Goal: Find specific page/section: Find specific page/section

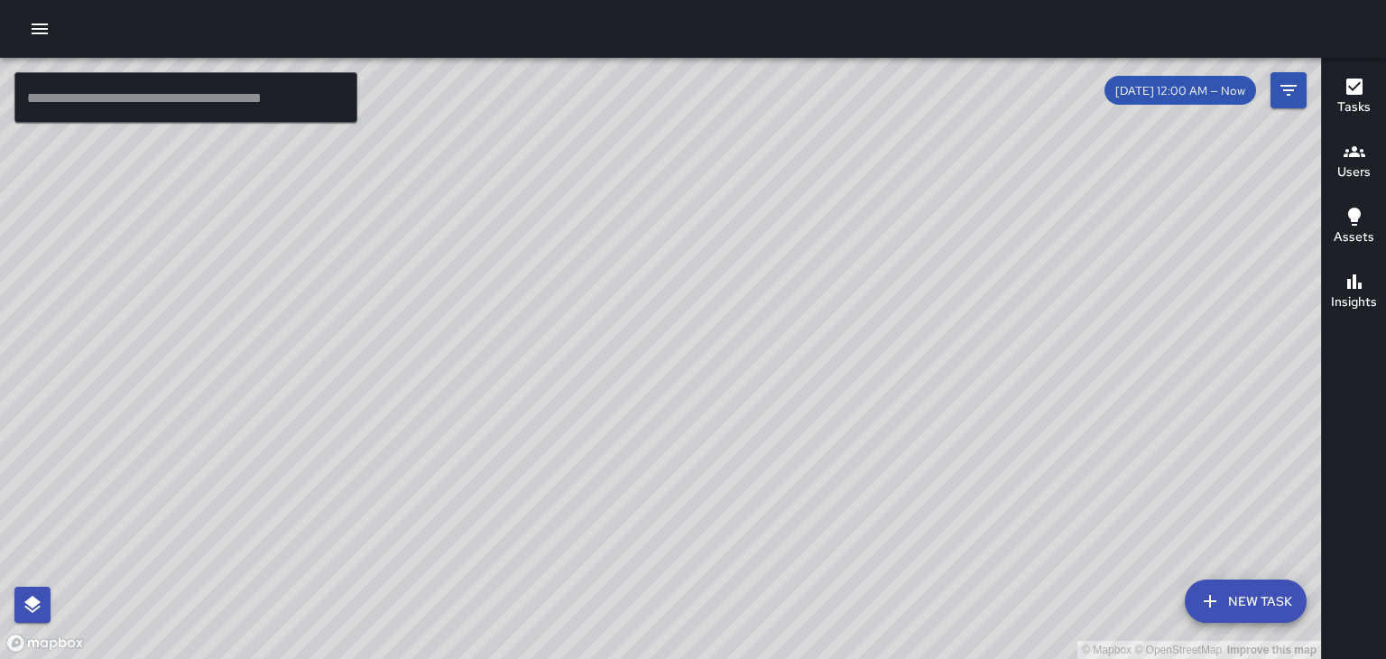
scroll to position [7582, 0]
click at [1361, 170] on h6 "Users" at bounding box center [1353, 172] width 33 height 20
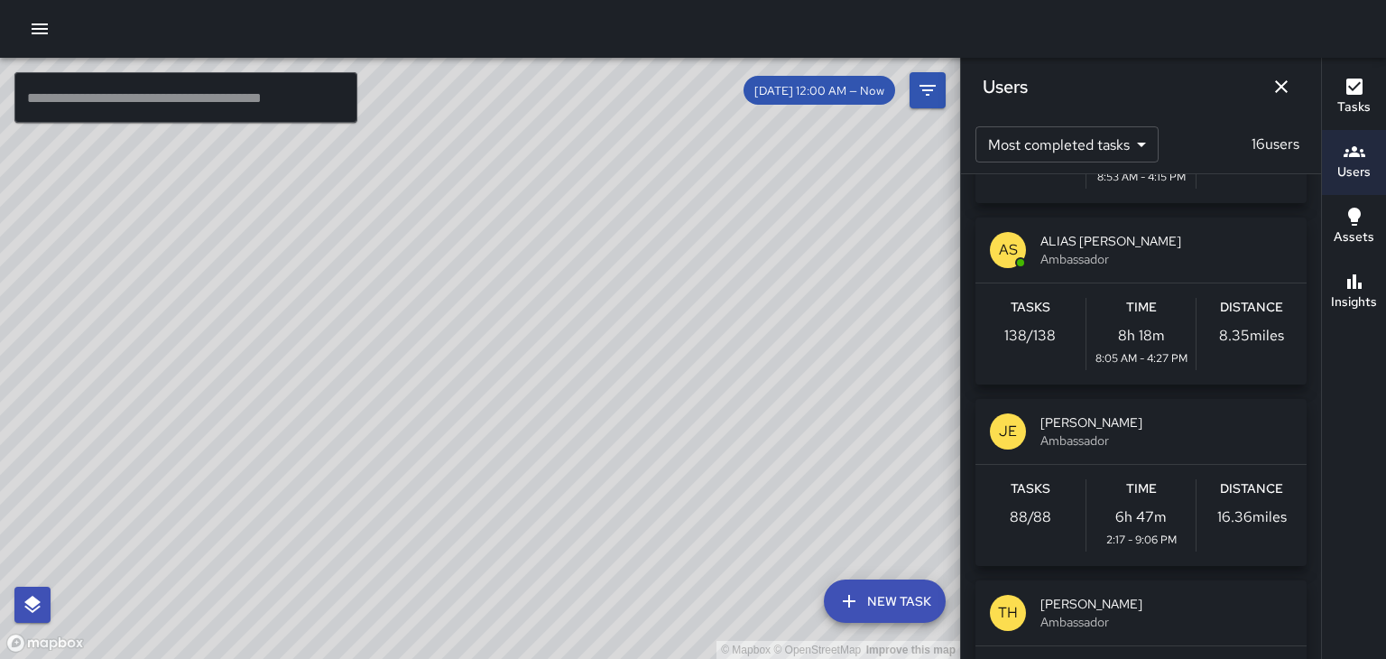
scroll to position [339, 0]
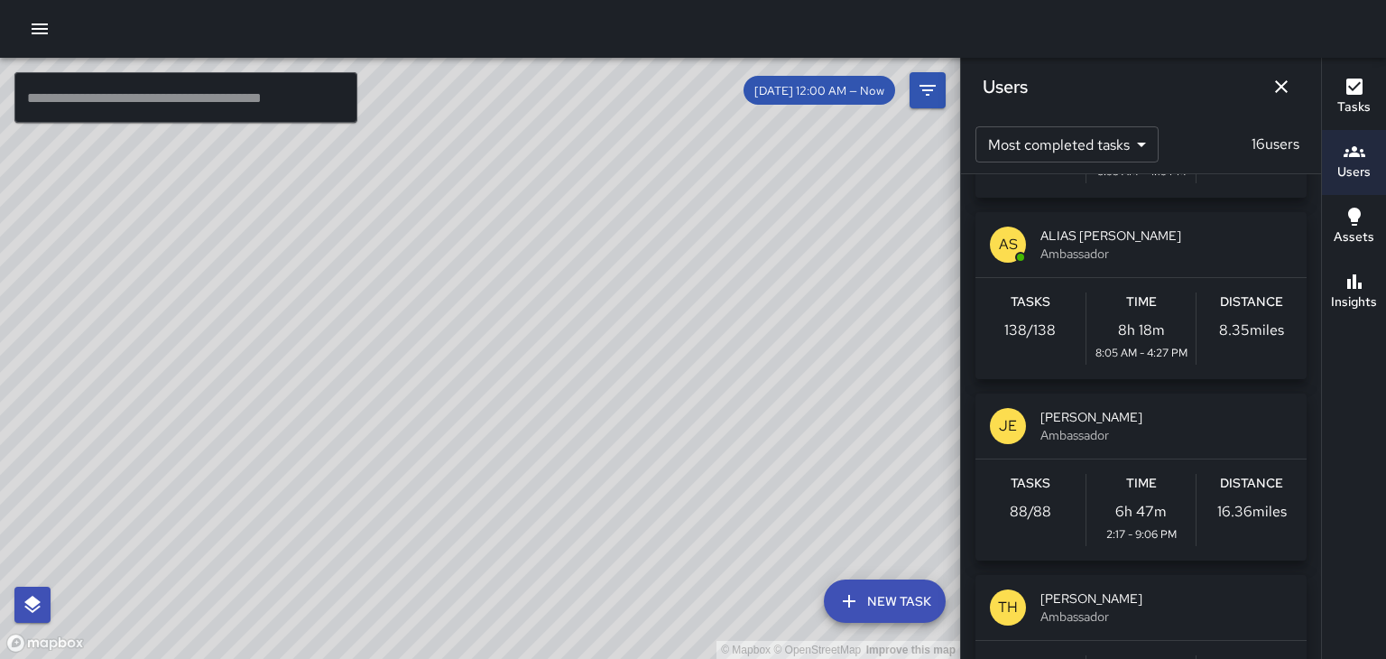
click at [1241, 478] on h6 "Distance" at bounding box center [1251, 484] width 63 height 20
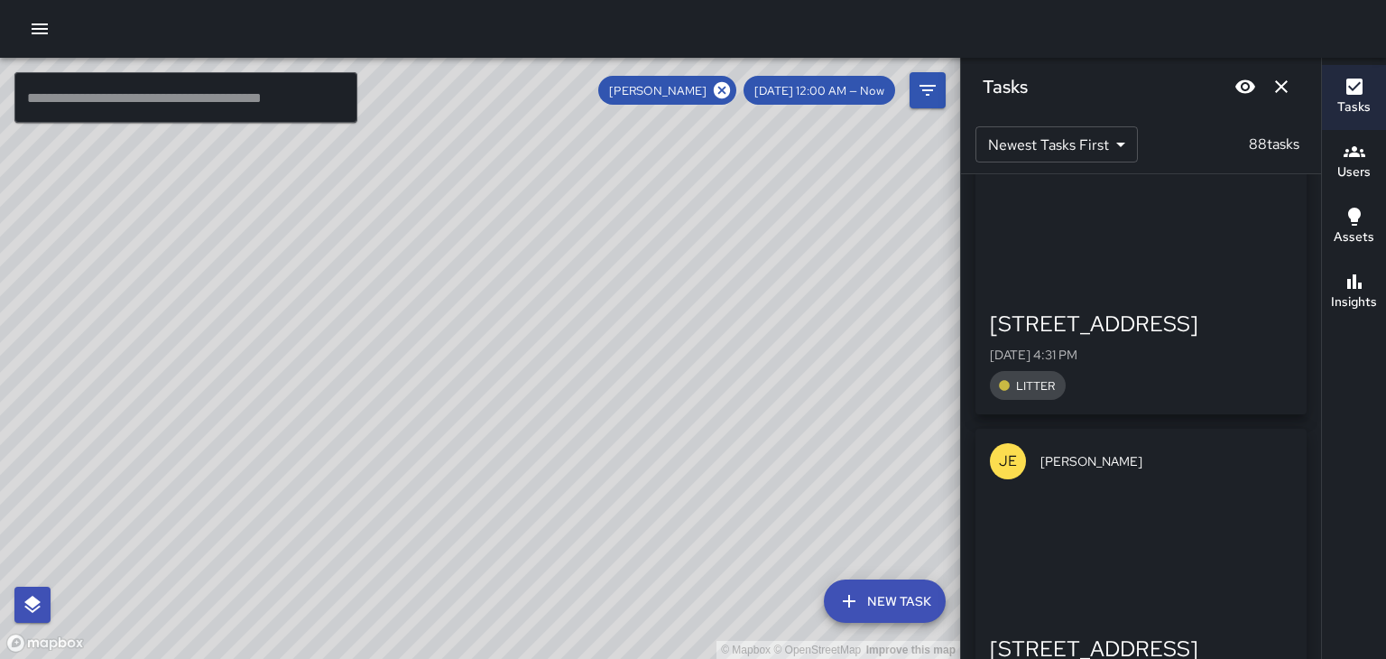
scroll to position [21155, 0]
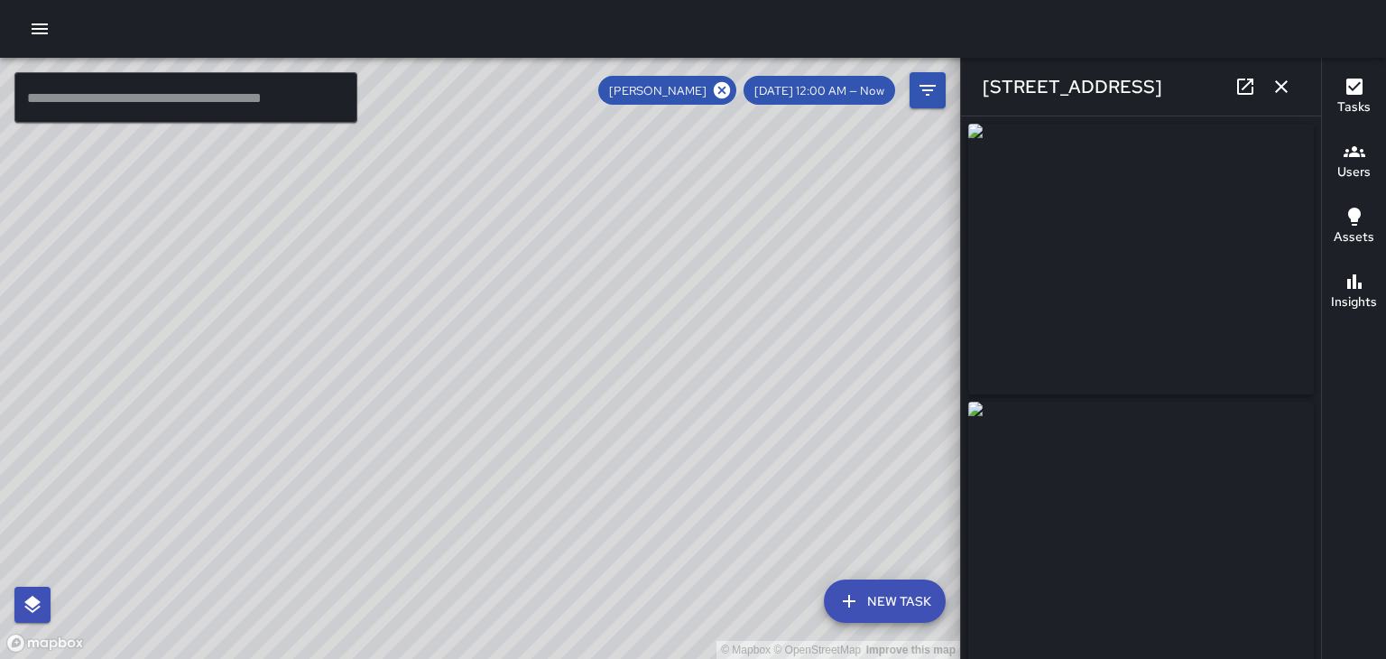
click at [1278, 98] on button "button" at bounding box center [1281, 87] width 36 height 36
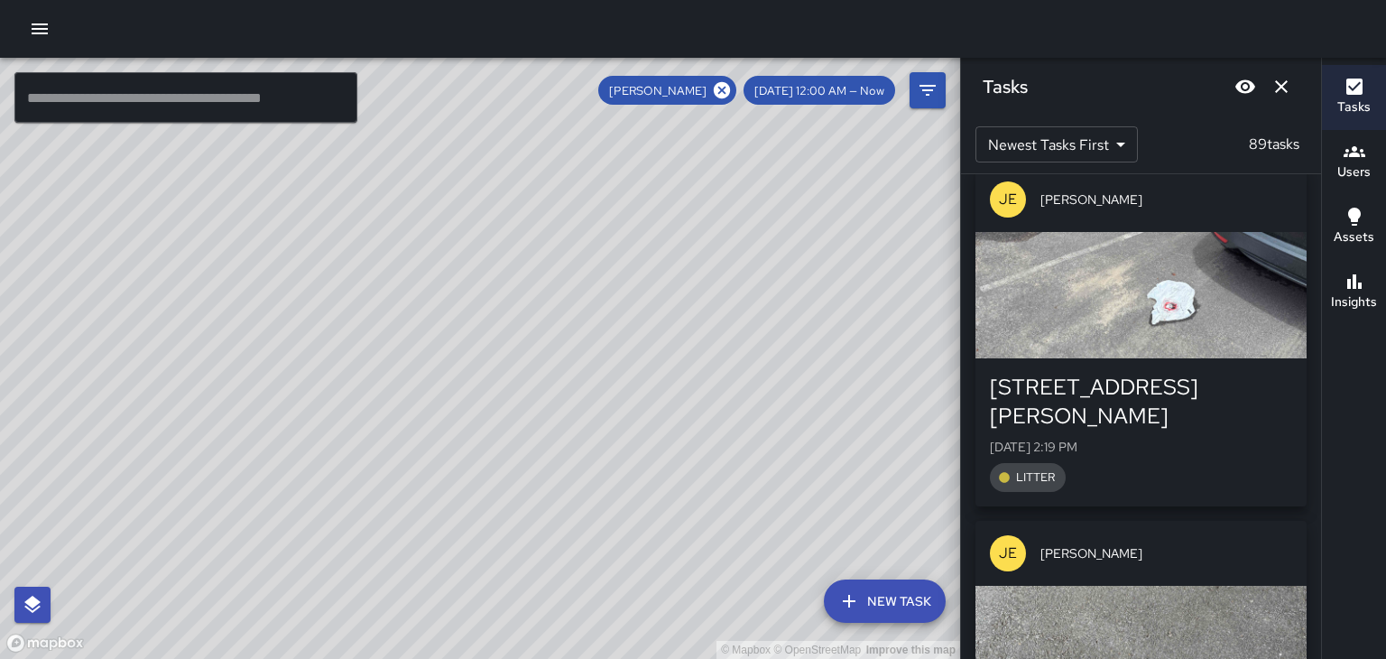
scroll to position [27839, 0]
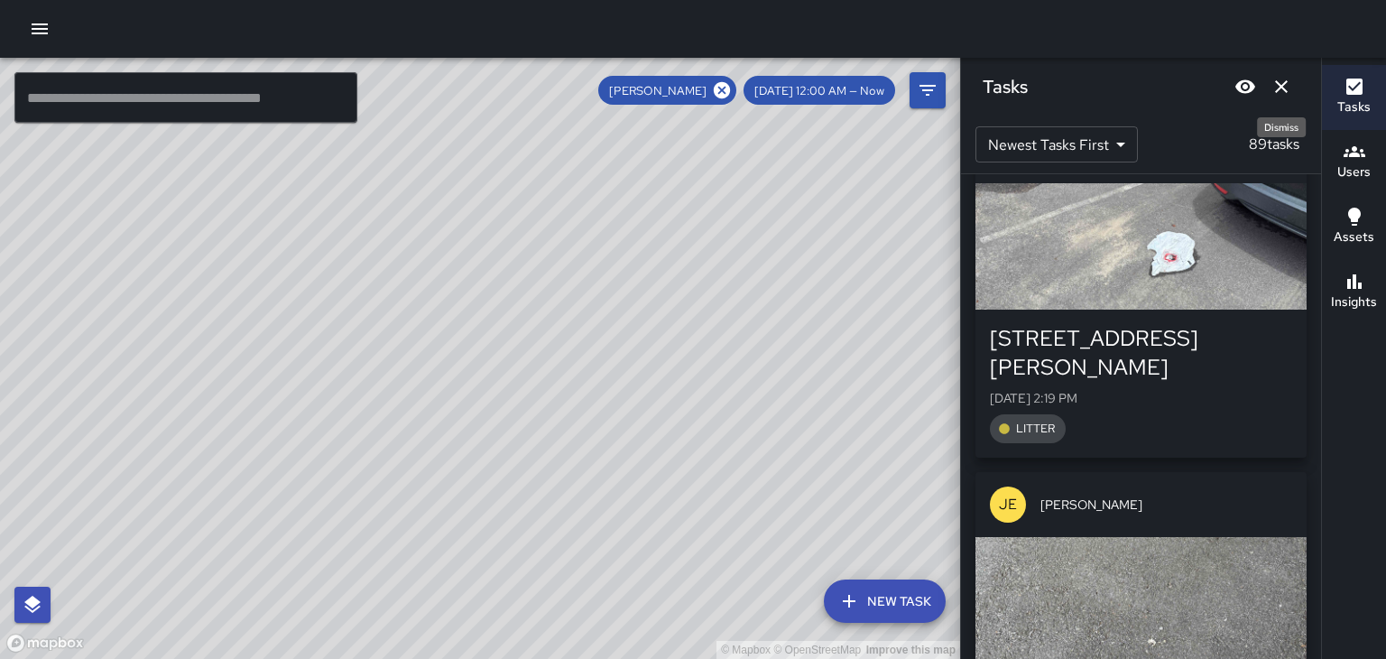
click at [1287, 98] on button "Dismiss" at bounding box center [1281, 87] width 36 height 36
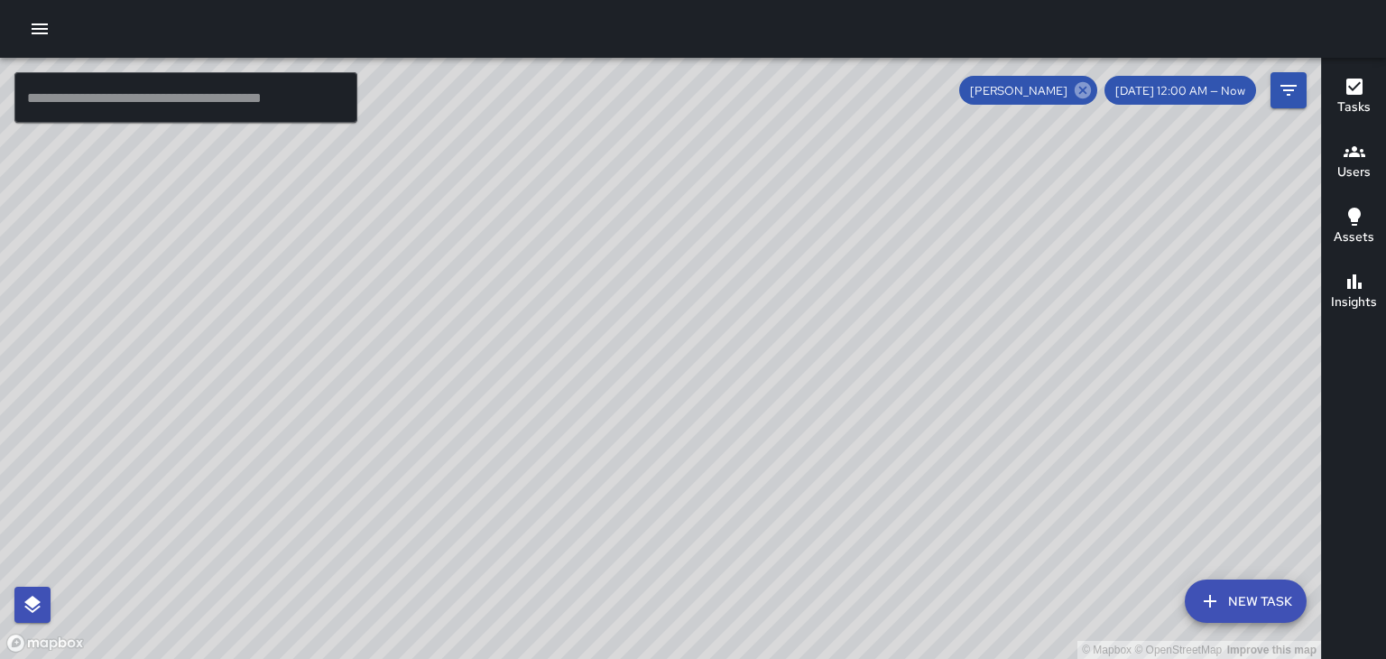
click at [1091, 94] on icon at bounding box center [1083, 90] width 16 height 16
click at [1099, 94] on div "© Mapbox © OpenStreetMap Improve this map" at bounding box center [660, 358] width 1321 height 601
click at [1359, 99] on h6 "Tasks" at bounding box center [1353, 107] width 33 height 20
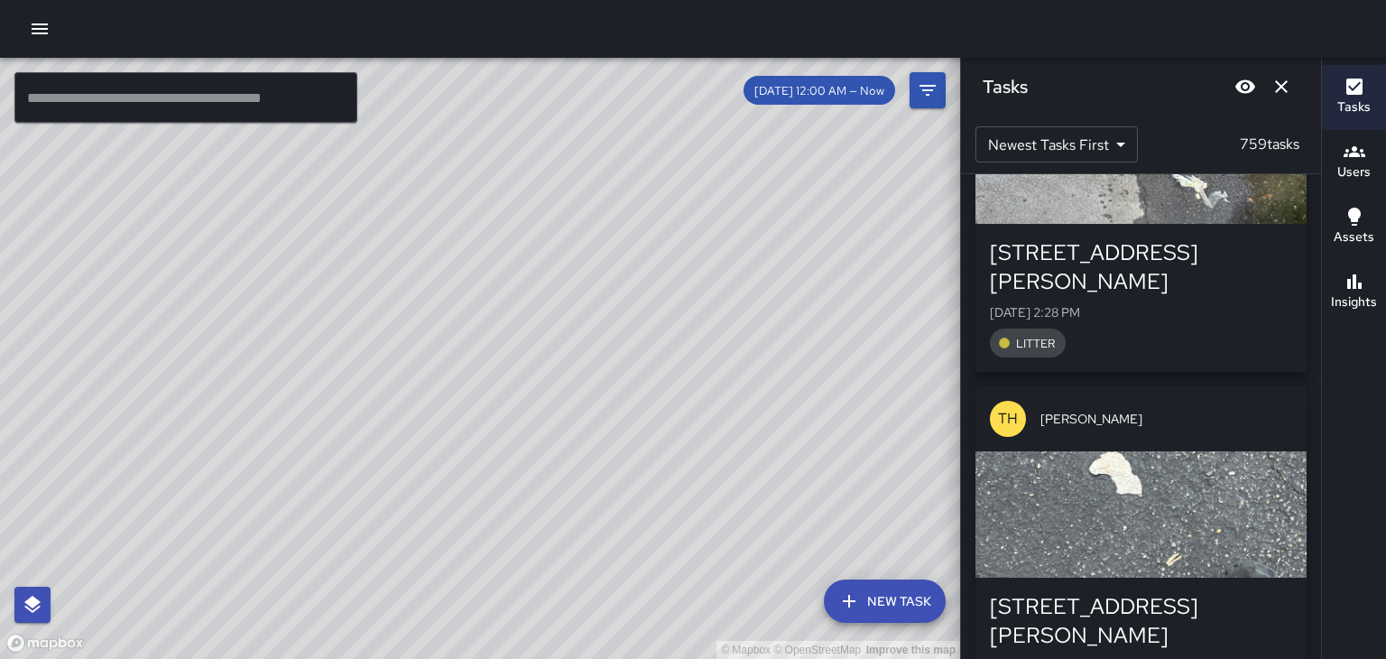
click at [1112, 143] on body "© Mapbox © OpenStreetMap Improve this map ​ New Task [DATE] 12:00 AM — Now Map …" at bounding box center [693, 329] width 1386 height 659
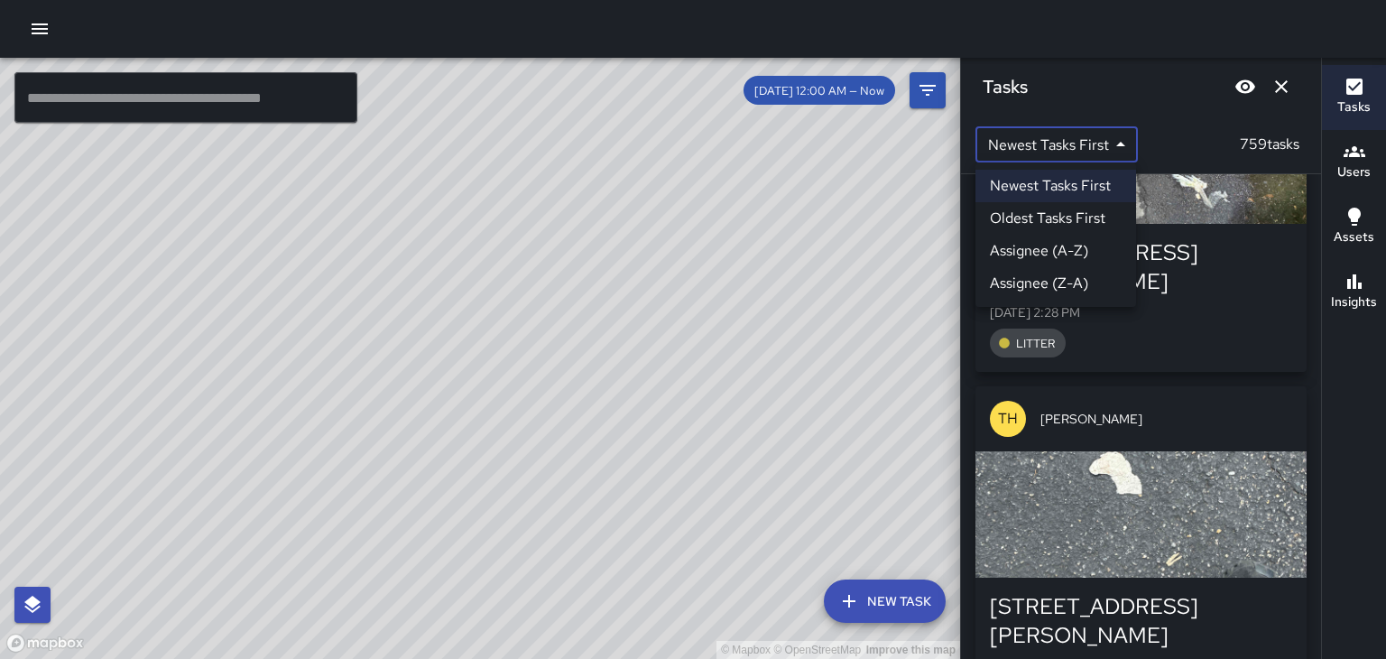
click at [1091, 217] on li "Oldest Tasks First" at bounding box center [1055, 218] width 161 height 32
type input "*"
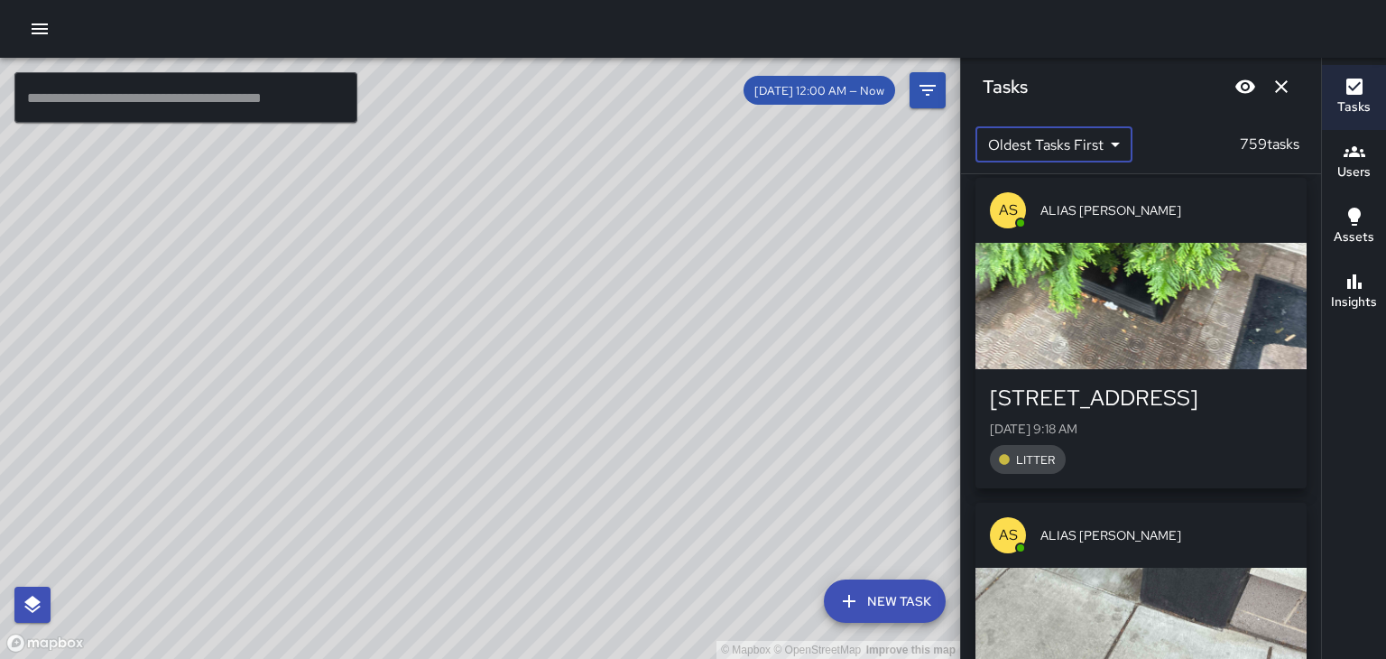
scroll to position [0, 0]
